Goal: Task Accomplishment & Management: Manage account settings

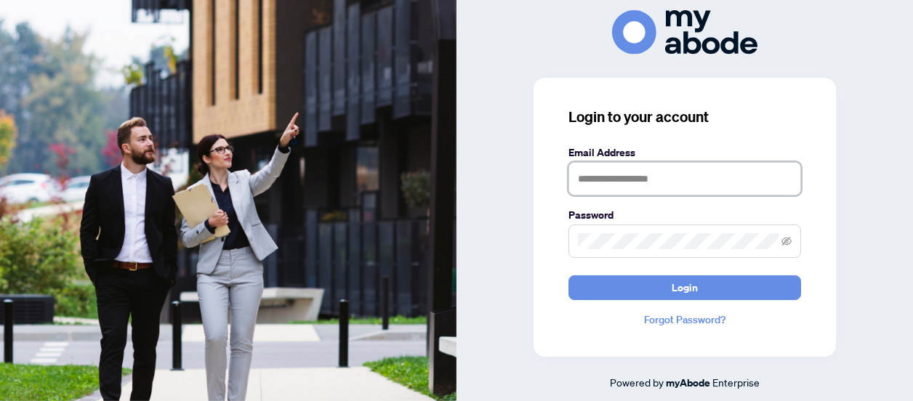
drag, startPoint x: 676, startPoint y: 180, endPoint x: 681, endPoint y: 186, distance: 7.9
click at [676, 180] on input "text" at bounding box center [685, 178] width 233 height 33
type input "**********"
click at [569, 276] on button "Login" at bounding box center [685, 288] width 233 height 25
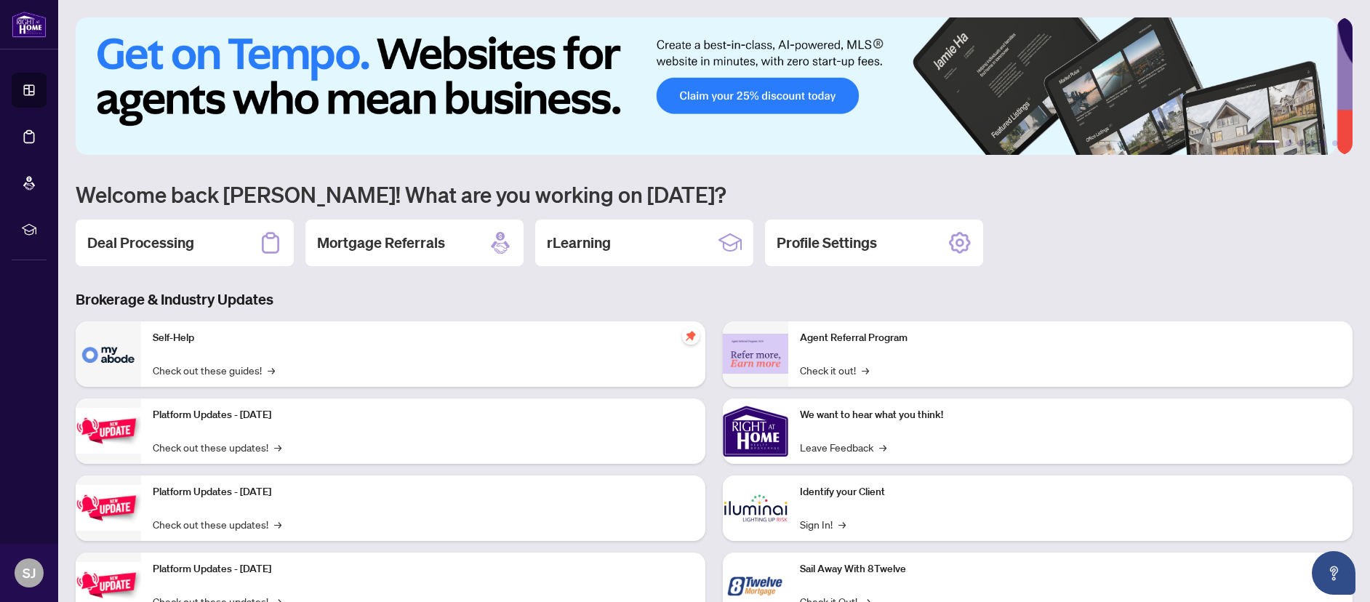
drag, startPoint x: 196, startPoint y: 238, endPoint x: 204, endPoint y: 239, distance: 8.0
click at [196, 238] on div "Deal Processing" at bounding box center [185, 243] width 218 height 47
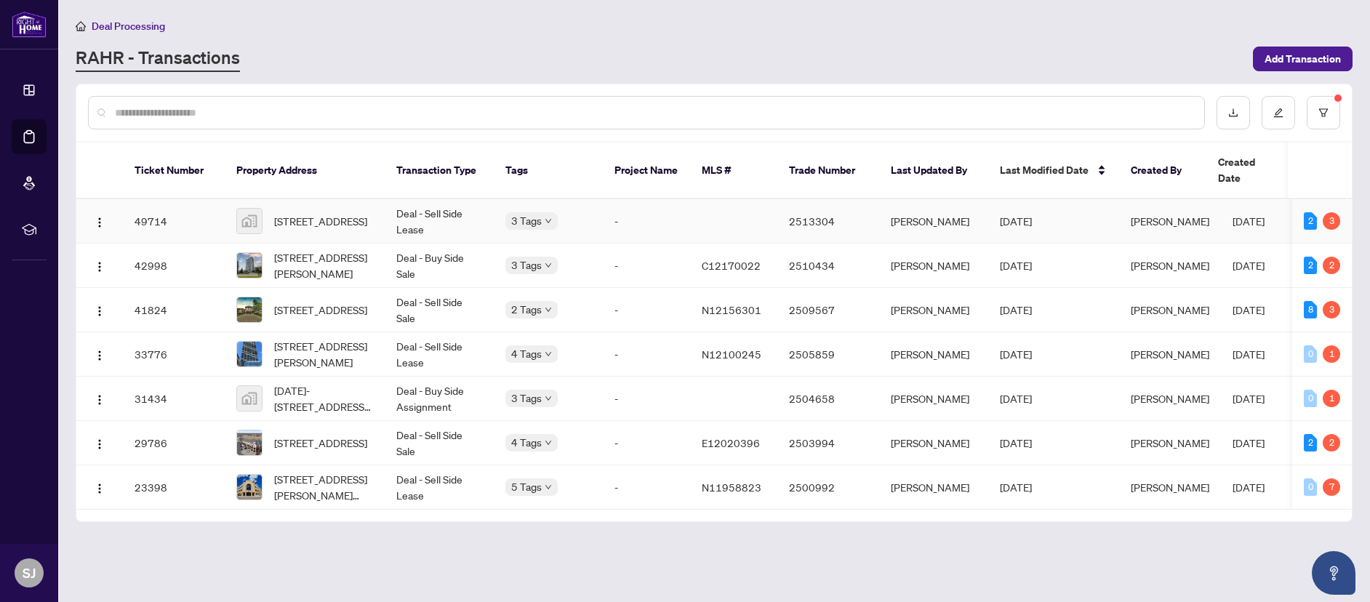
click at [1022, 212] on td "[DATE]" at bounding box center [1053, 221] width 131 height 44
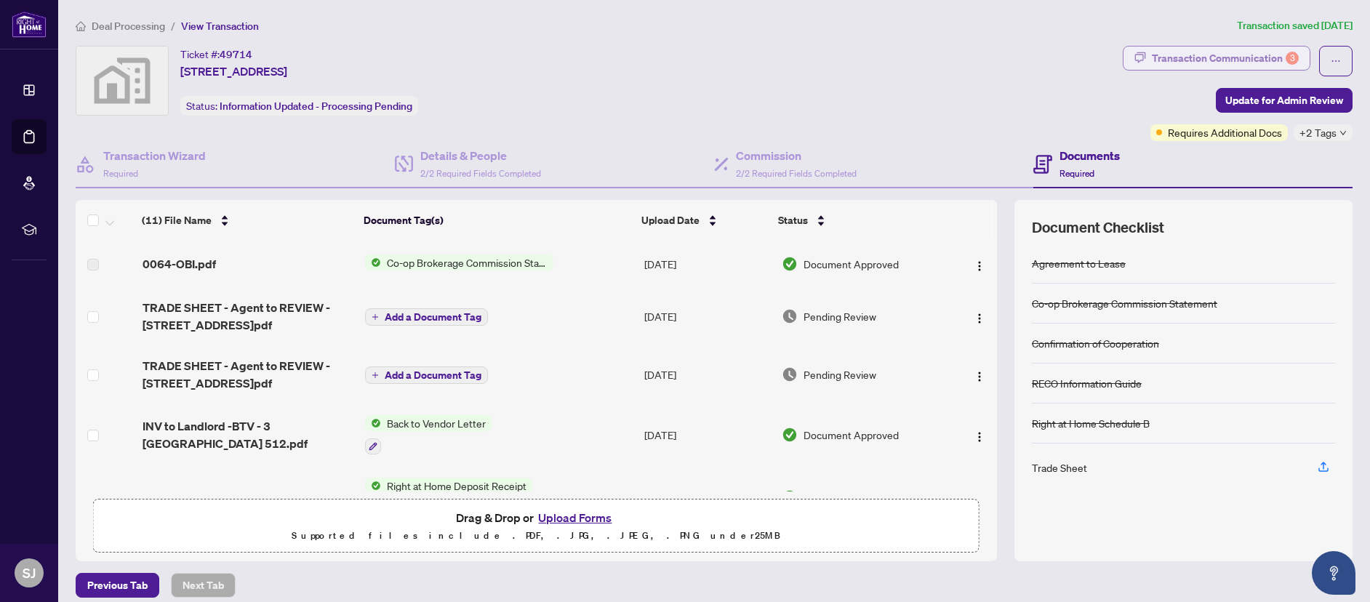
click at [1199, 50] on div "Transaction Communication 3" at bounding box center [1225, 58] width 147 height 23
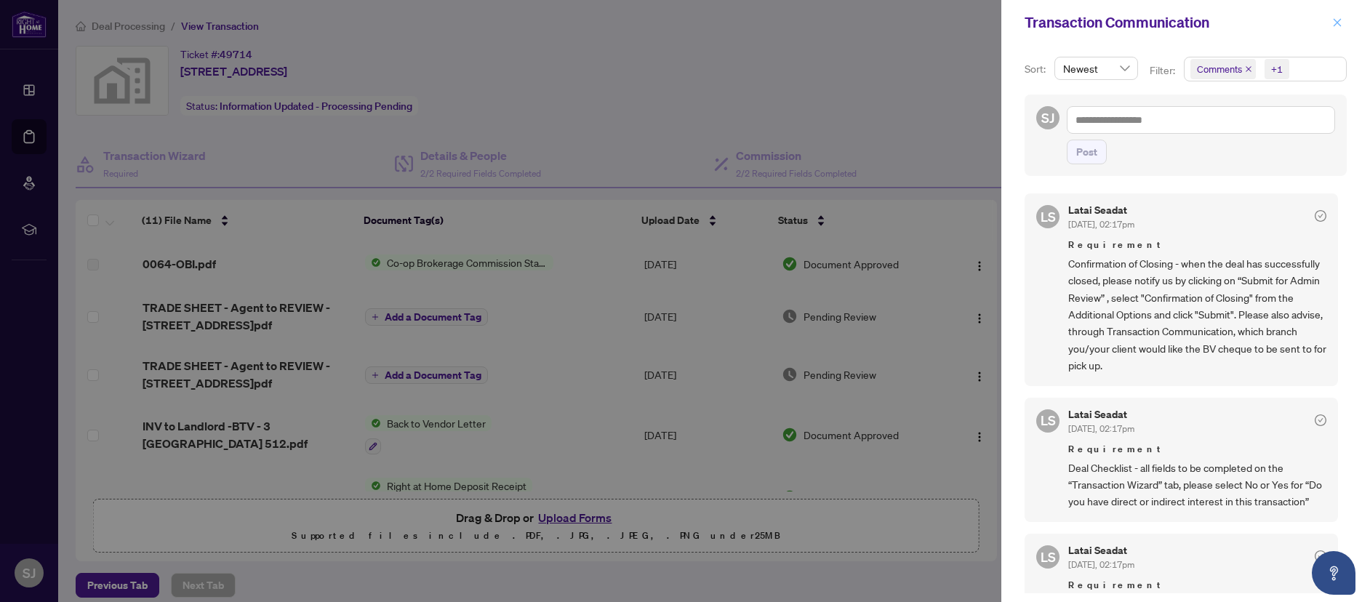
click at [1329, 25] on button "button" at bounding box center [1337, 22] width 19 height 17
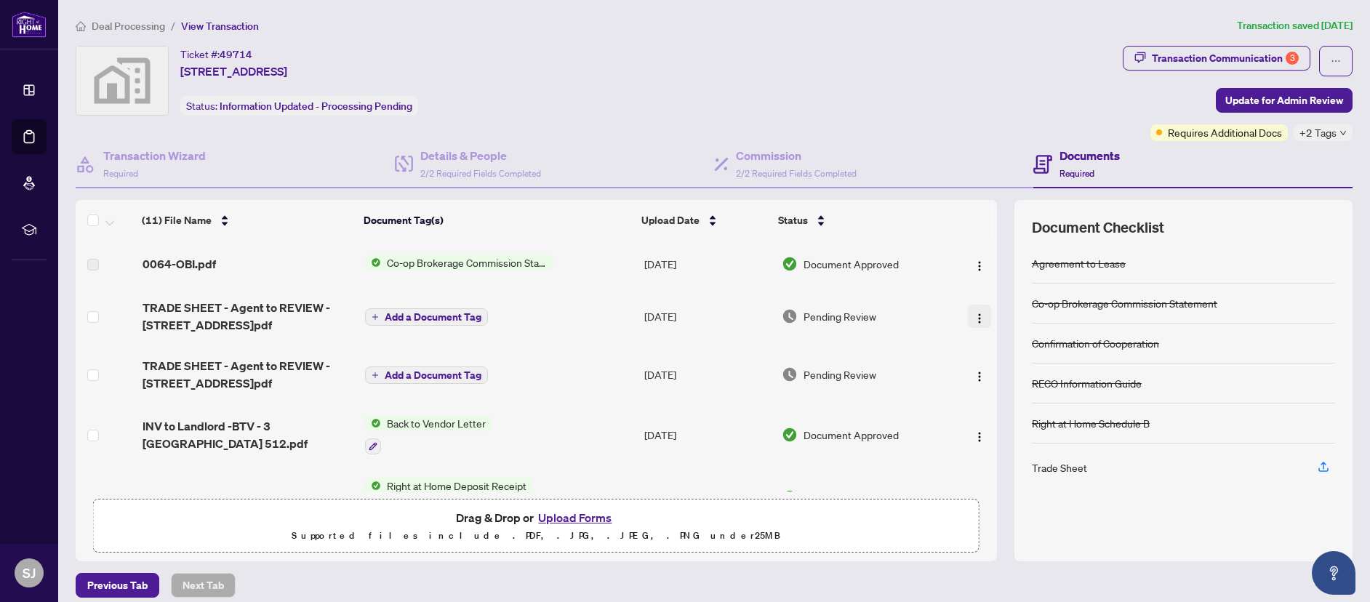
click at [974, 316] on img "button" at bounding box center [980, 319] width 12 height 12
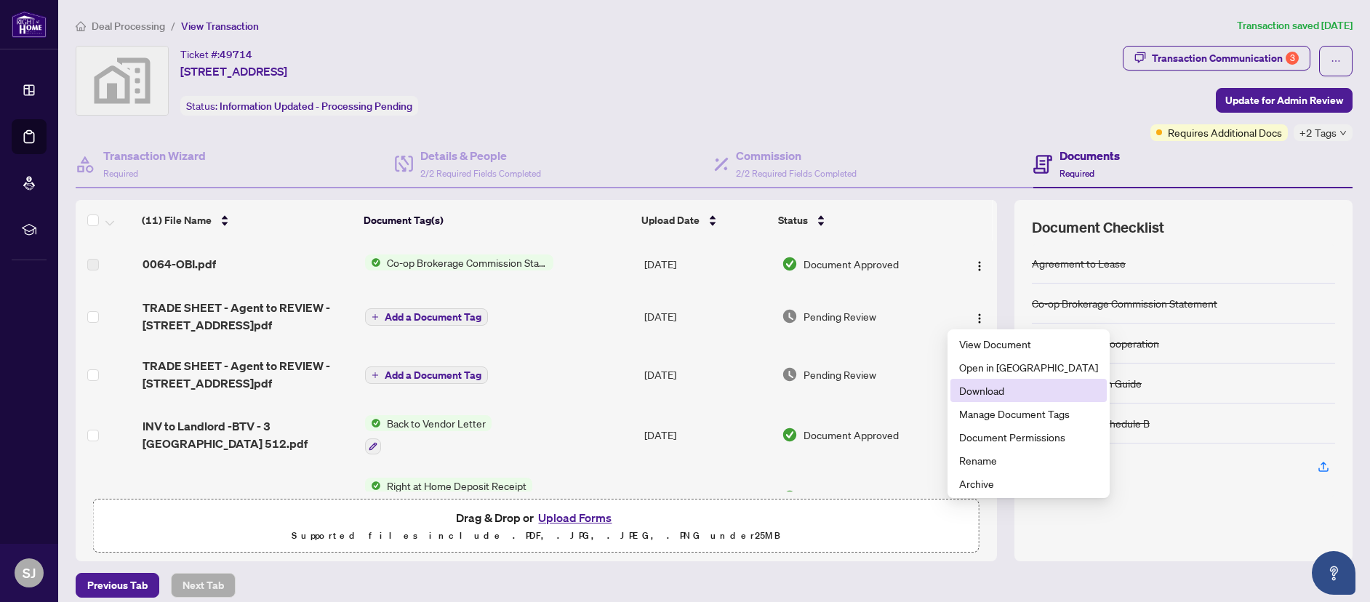
click at [987, 394] on span "Download" at bounding box center [1028, 390] width 139 height 16
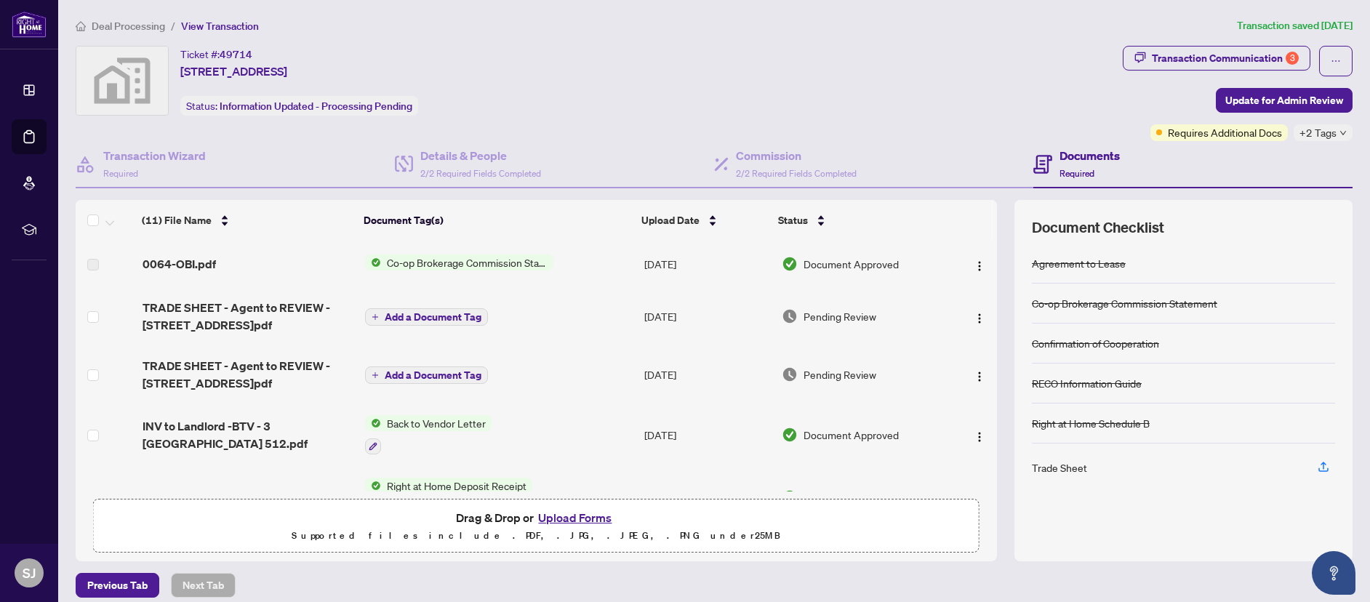
click at [974, 374] on img "button" at bounding box center [980, 377] width 12 height 12
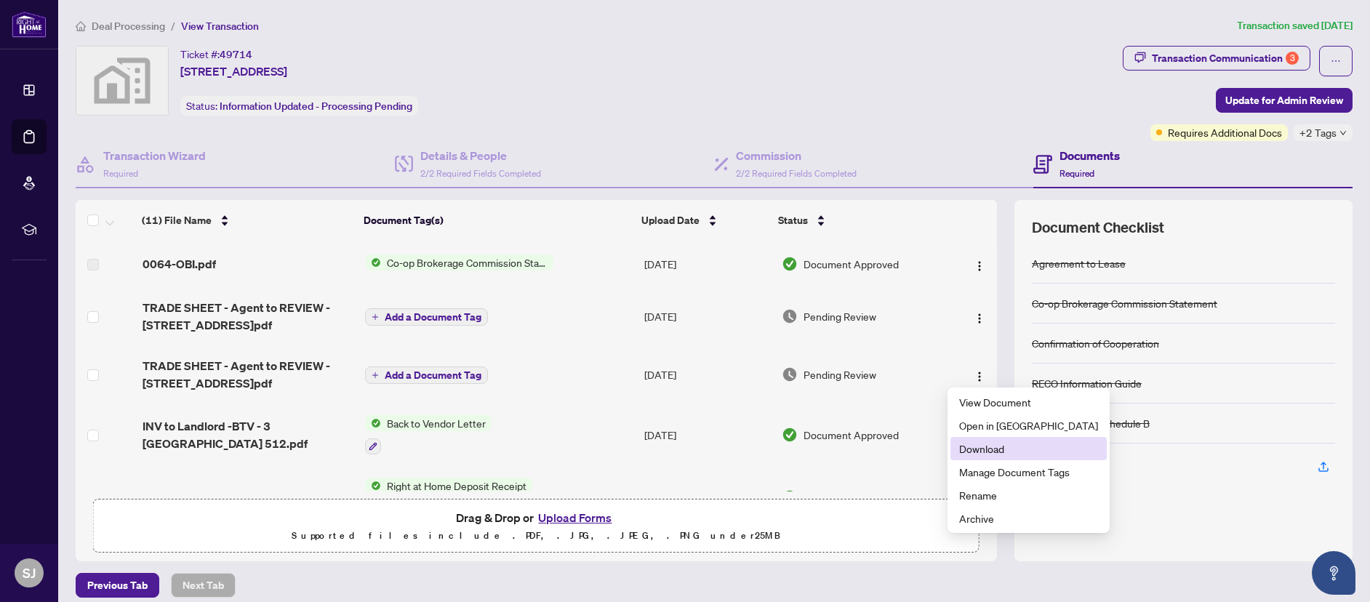
click at [993, 446] on span "Download" at bounding box center [1028, 449] width 139 height 16
